Goal: Find specific page/section: Find specific page/section

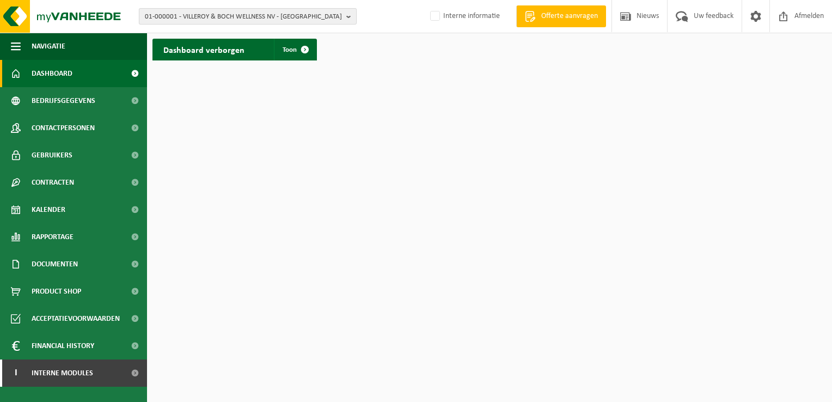
click at [346, 19] on b "button" at bounding box center [351, 16] width 10 height 15
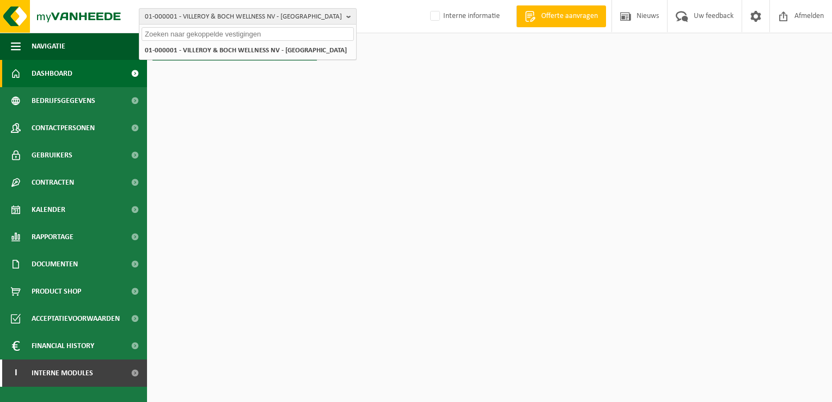
click at [234, 23] on span "01-000001 - VILLEROY & BOCH WELLNESS NV - ROESELARE" at bounding box center [243, 17] width 197 height 16
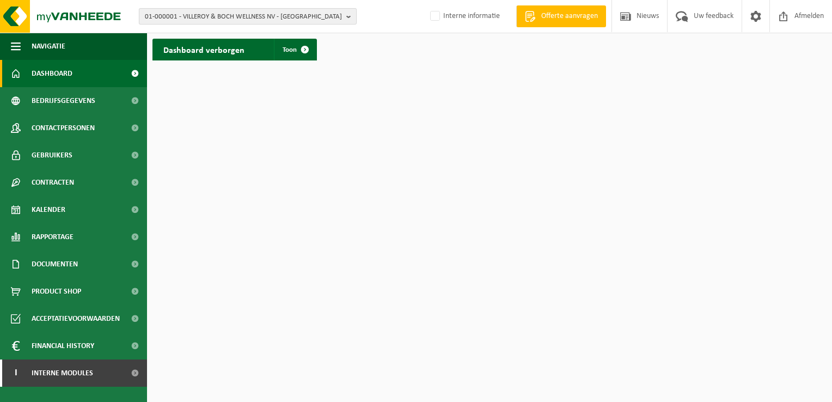
click at [344, 18] on button "01-000001 - VILLEROY & BOCH WELLNESS NV - ROESELARE" at bounding box center [248, 16] width 218 height 16
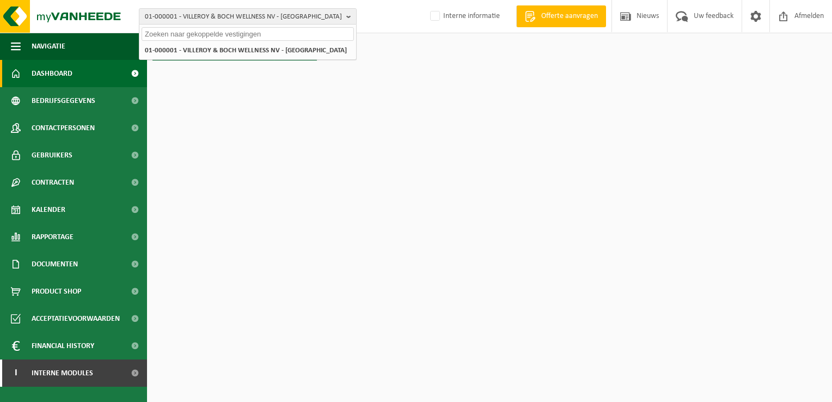
click at [188, 34] on input "text" at bounding box center [248, 34] width 212 height 14
paste input "10-930329"
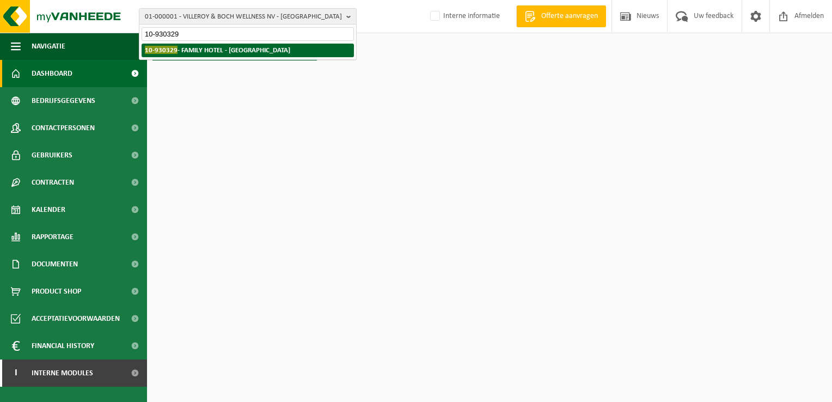
type input "10-930329"
click at [207, 49] on strong "10-930329 - FAMILY HOTEL - WAVRE" at bounding box center [217, 50] width 145 height 8
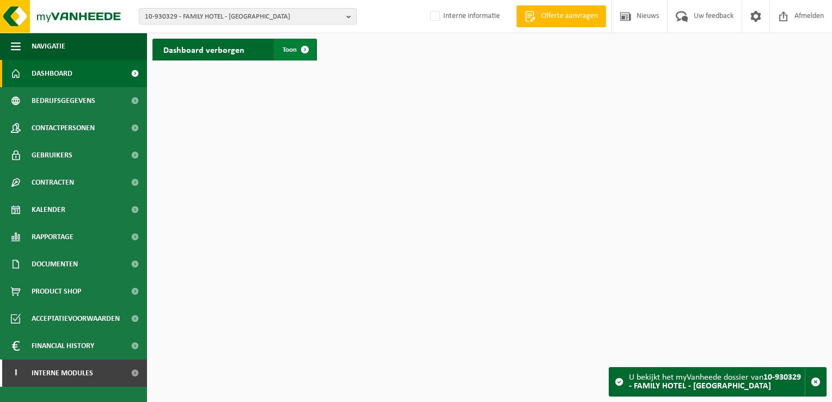
click at [307, 50] on span at bounding box center [305, 50] width 22 height 22
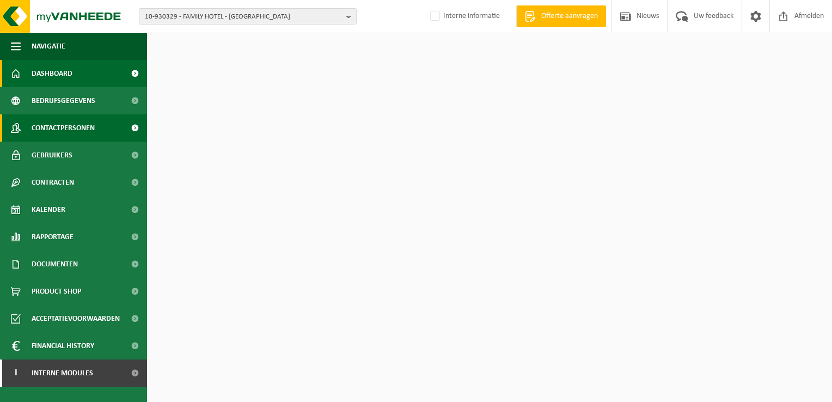
click at [56, 126] on span "Contactpersonen" at bounding box center [63, 127] width 63 height 27
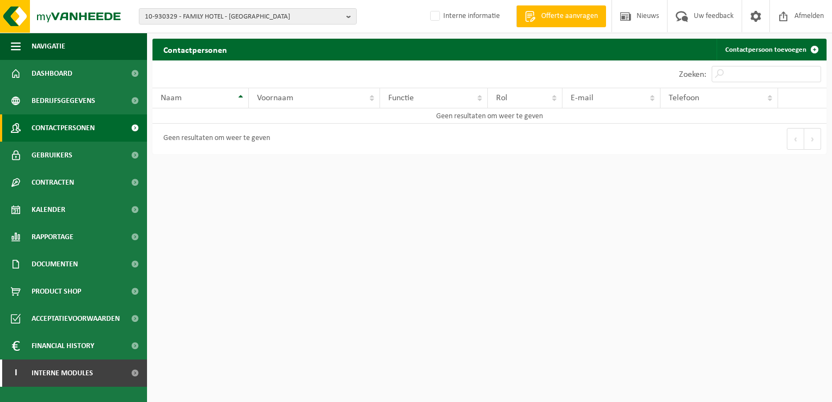
click at [97, 127] on link "Contactpersonen" at bounding box center [73, 127] width 147 height 27
click at [58, 69] on span "Dashboard" at bounding box center [52, 73] width 41 height 27
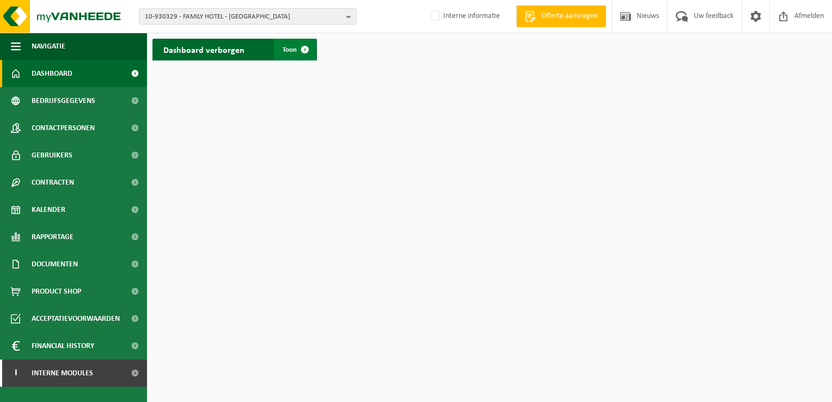
click at [304, 50] on span at bounding box center [305, 50] width 22 height 22
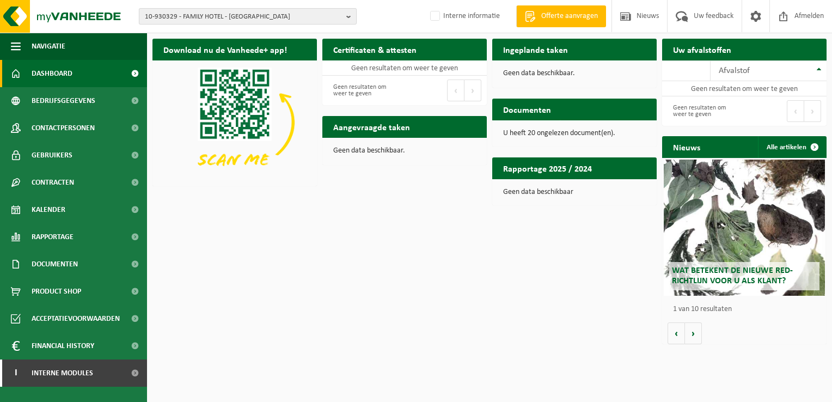
drag, startPoint x: 347, startPoint y: 16, endPoint x: 325, endPoint y: 23, distance: 23.4
click at [345, 16] on button "10-930329 - FAMILY HOTEL - [GEOGRAPHIC_DATA]" at bounding box center [248, 16] width 218 height 16
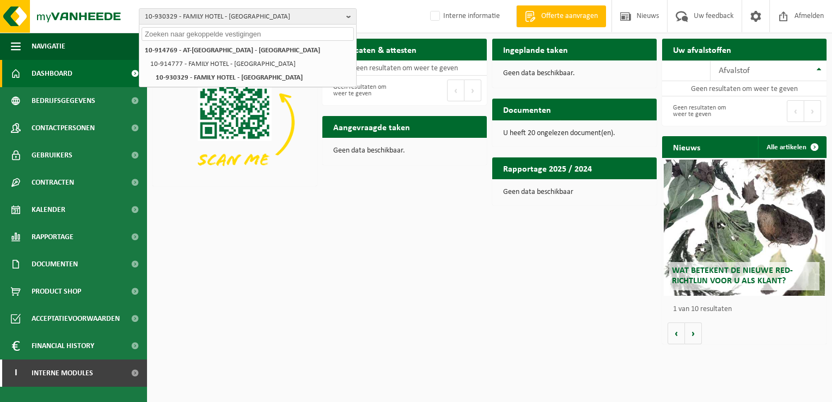
click at [238, 34] on input "text" at bounding box center [248, 34] width 212 height 14
paste input "10-746355"
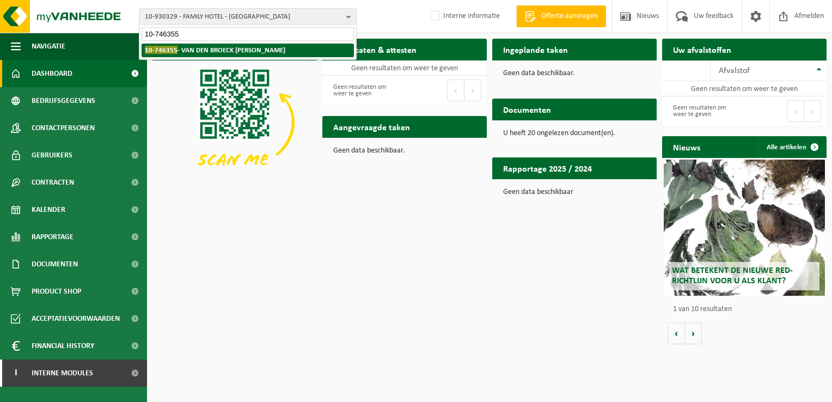
type input "10-746355"
click at [224, 50] on strong "10-746355 - VAN DEN BROECK GEERT - MELDERT" at bounding box center [215, 50] width 140 height 8
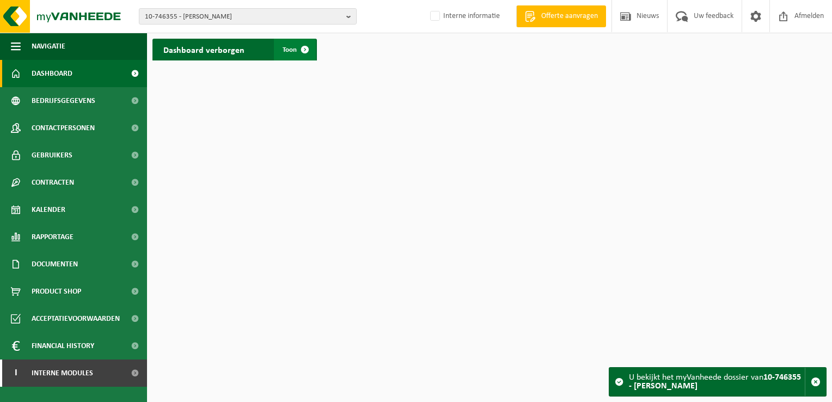
click at [306, 53] on span at bounding box center [305, 50] width 22 height 22
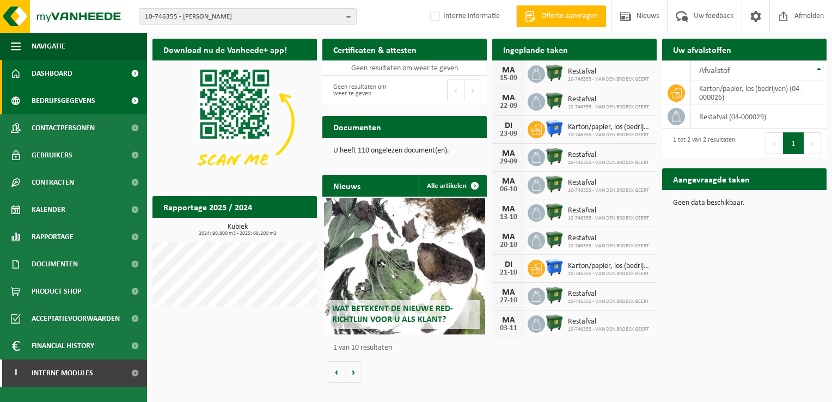
click at [91, 98] on span "Bedrijfsgegevens" at bounding box center [64, 100] width 64 height 27
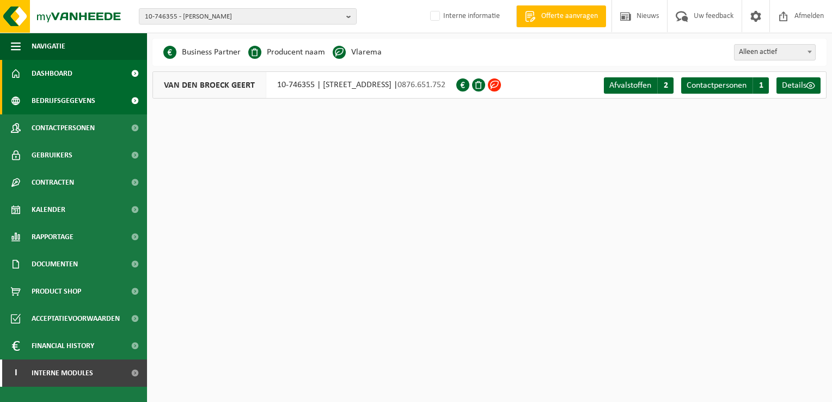
drag, startPoint x: 39, startPoint y: 70, endPoint x: 80, endPoint y: 70, distance: 41.4
click at [39, 70] on span "Dashboard" at bounding box center [52, 73] width 41 height 27
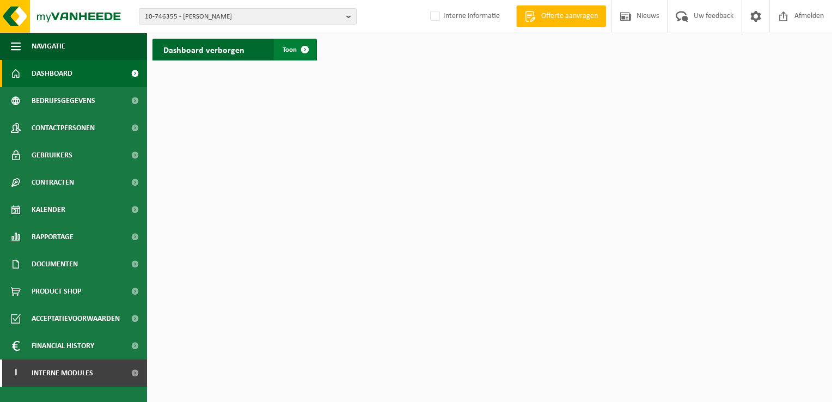
click at [305, 48] on span at bounding box center [305, 50] width 22 height 22
